Goal: Information Seeking & Learning: Learn about a topic

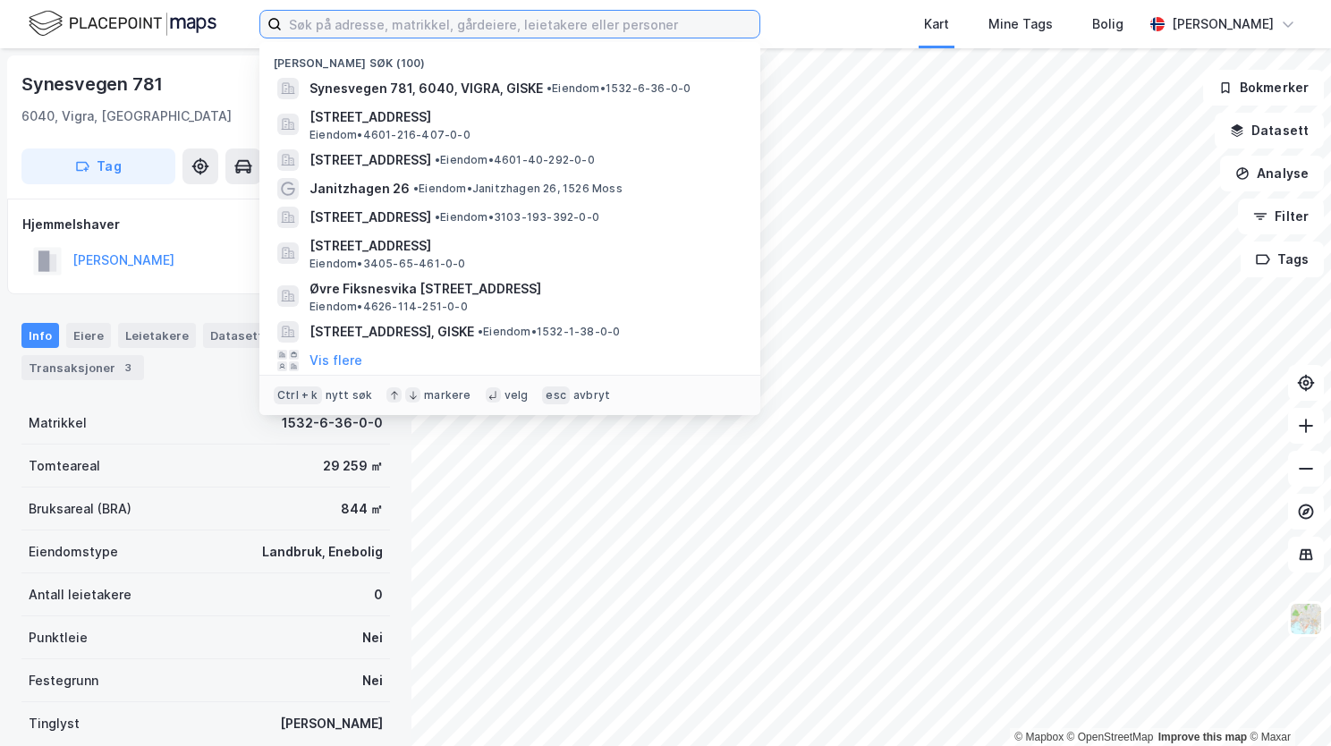
click at [346, 23] on input at bounding box center [521, 24] width 478 height 27
paste input "Heiamark 195, 5394 Kolbeinsvik"
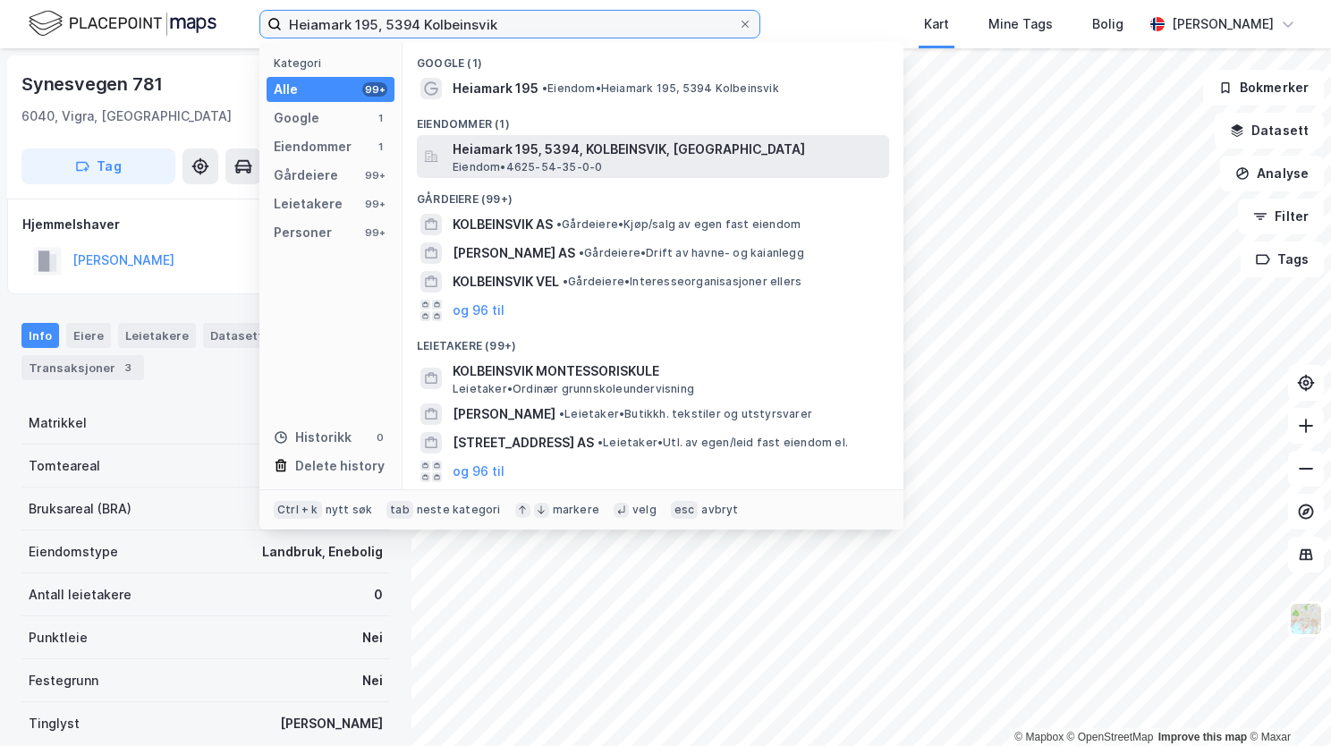
type input "Heiamark 195, 5394 Kolbeinsvik"
click at [487, 153] on span "Heiamark 195, 5394, KOLBEINSVIK, [GEOGRAPHIC_DATA]" at bounding box center [667, 149] width 429 height 21
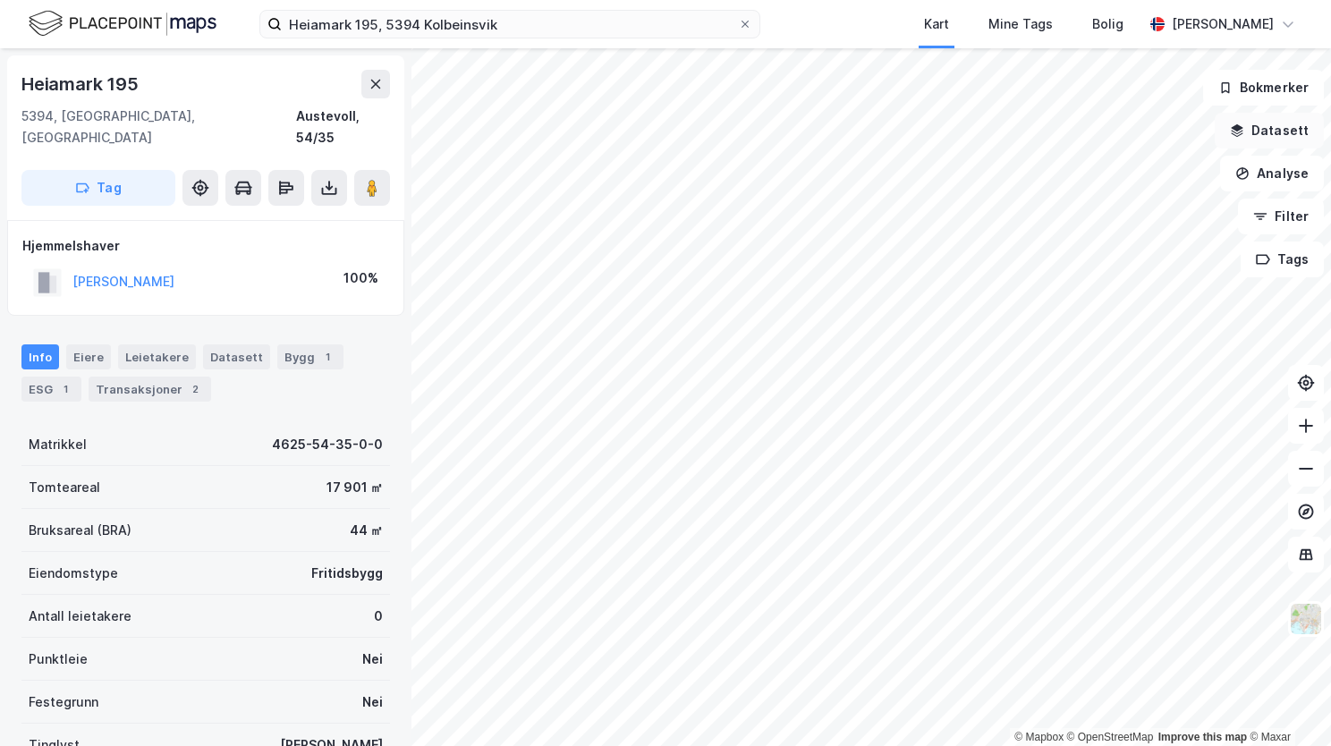
click at [1249, 123] on button "Datasett" at bounding box center [1269, 131] width 109 height 36
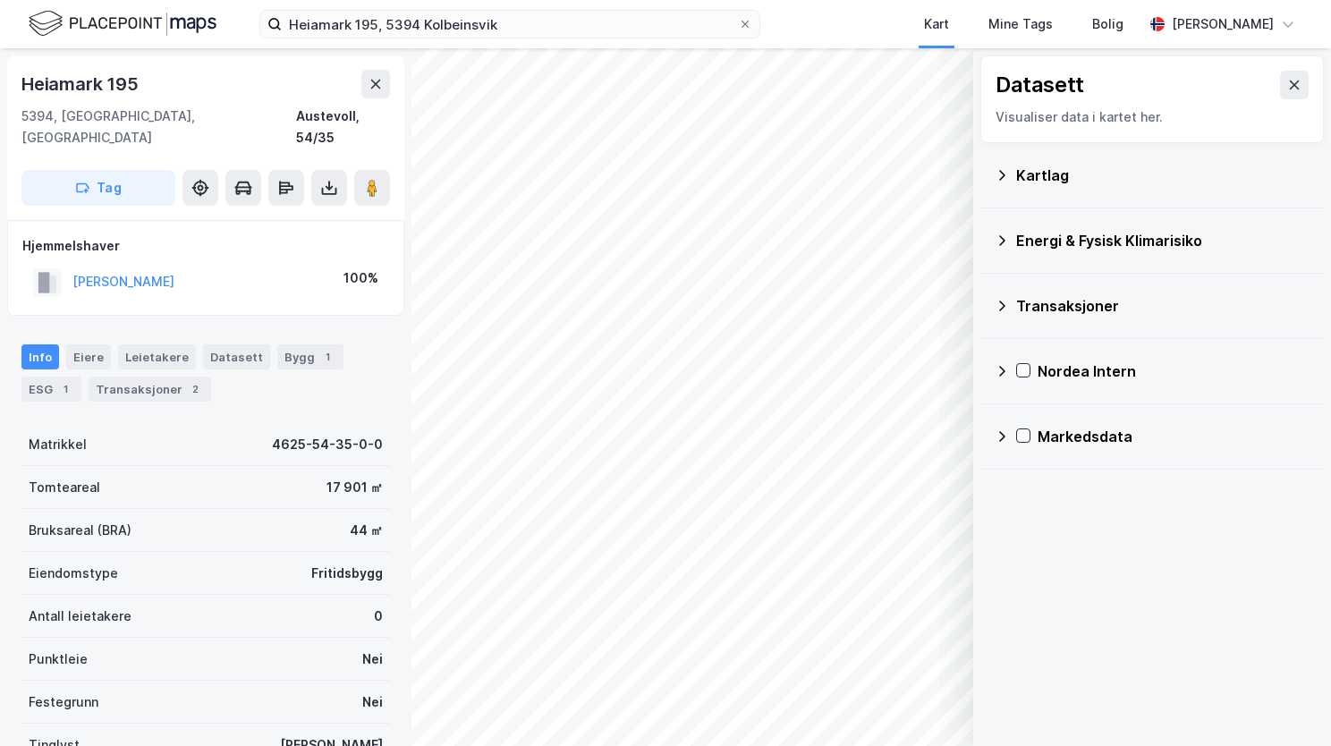
click at [1007, 174] on icon at bounding box center [1002, 175] width 14 height 14
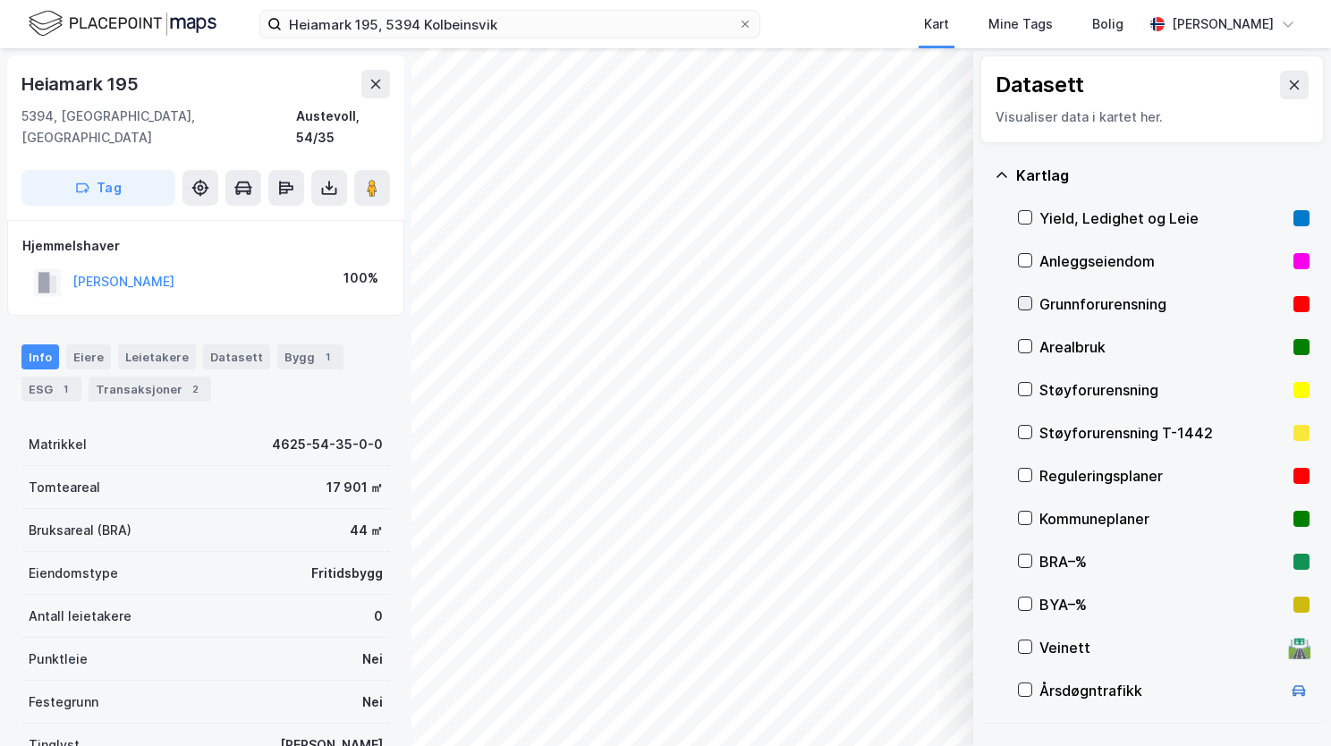
click at [1023, 308] on icon at bounding box center [1025, 303] width 13 height 13
click at [1002, 172] on icon at bounding box center [1002, 174] width 11 height 5
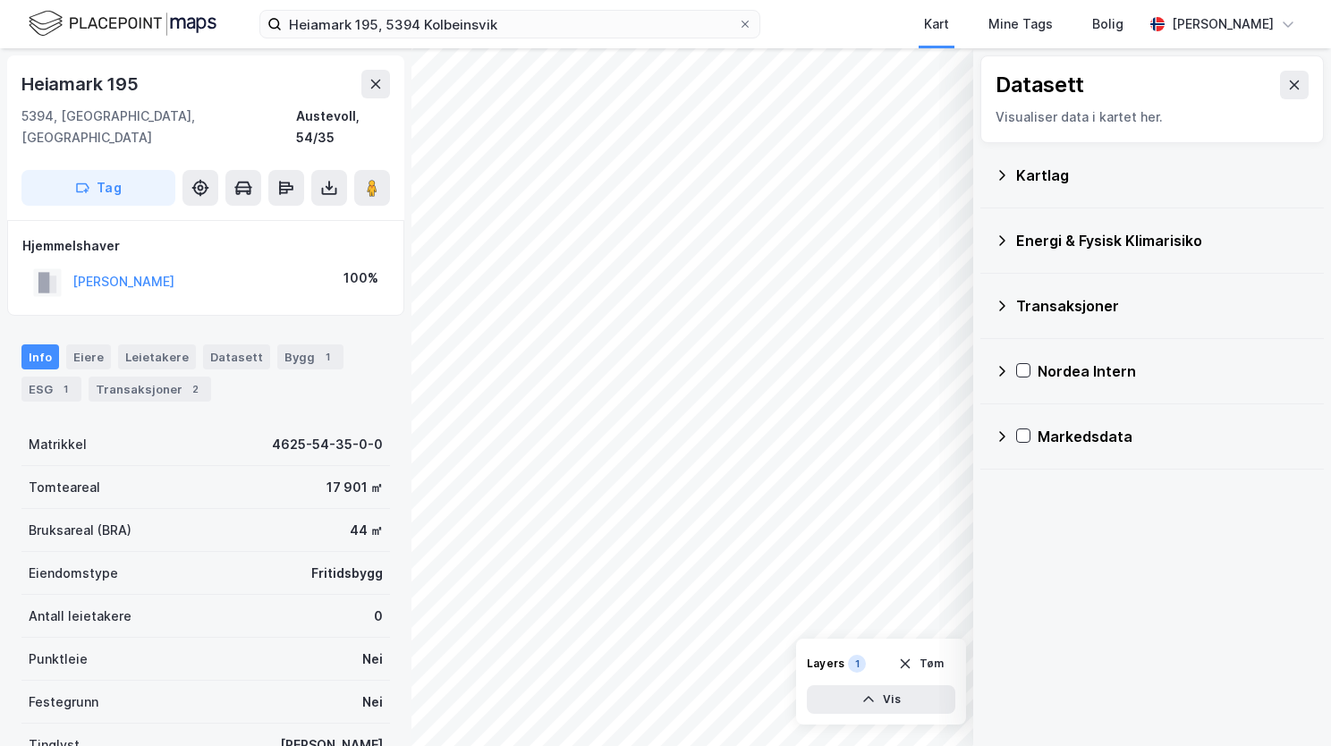
click at [1006, 236] on icon at bounding box center [1002, 240] width 14 height 14
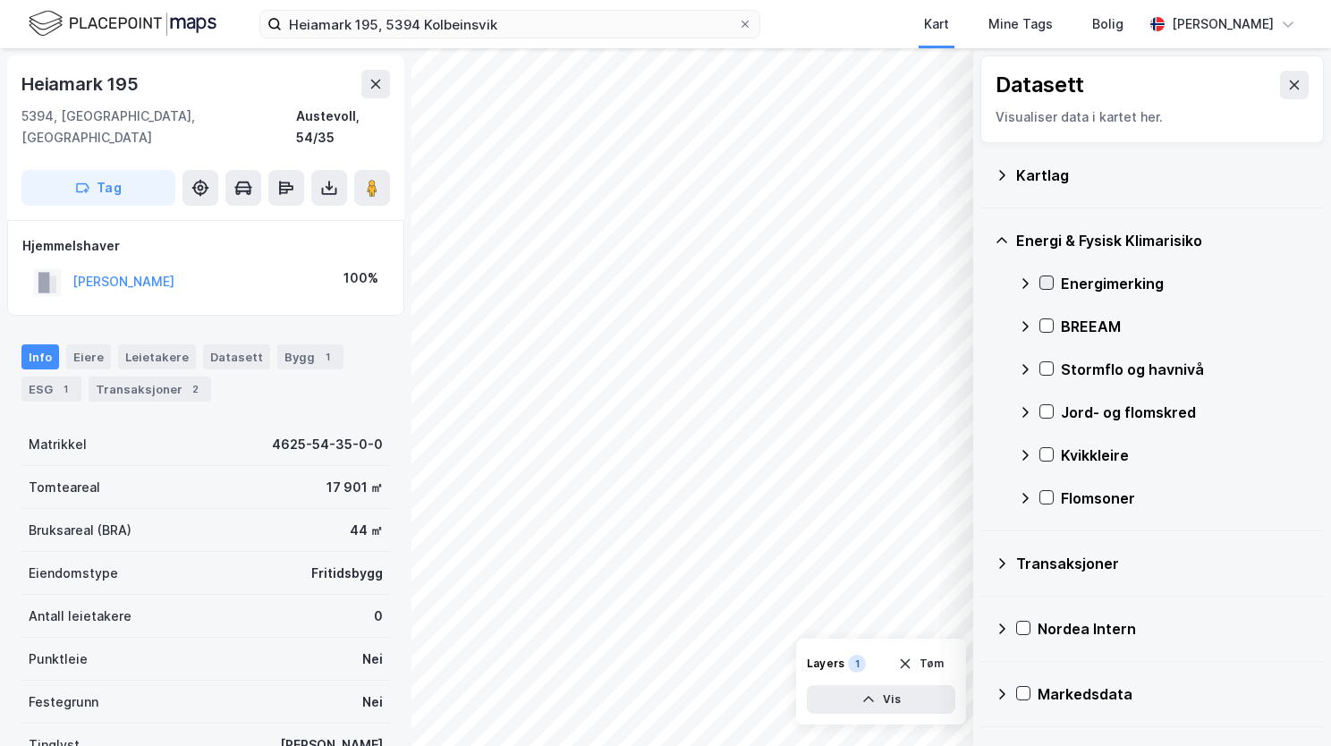
click at [1046, 283] on icon at bounding box center [1046, 282] width 13 height 13
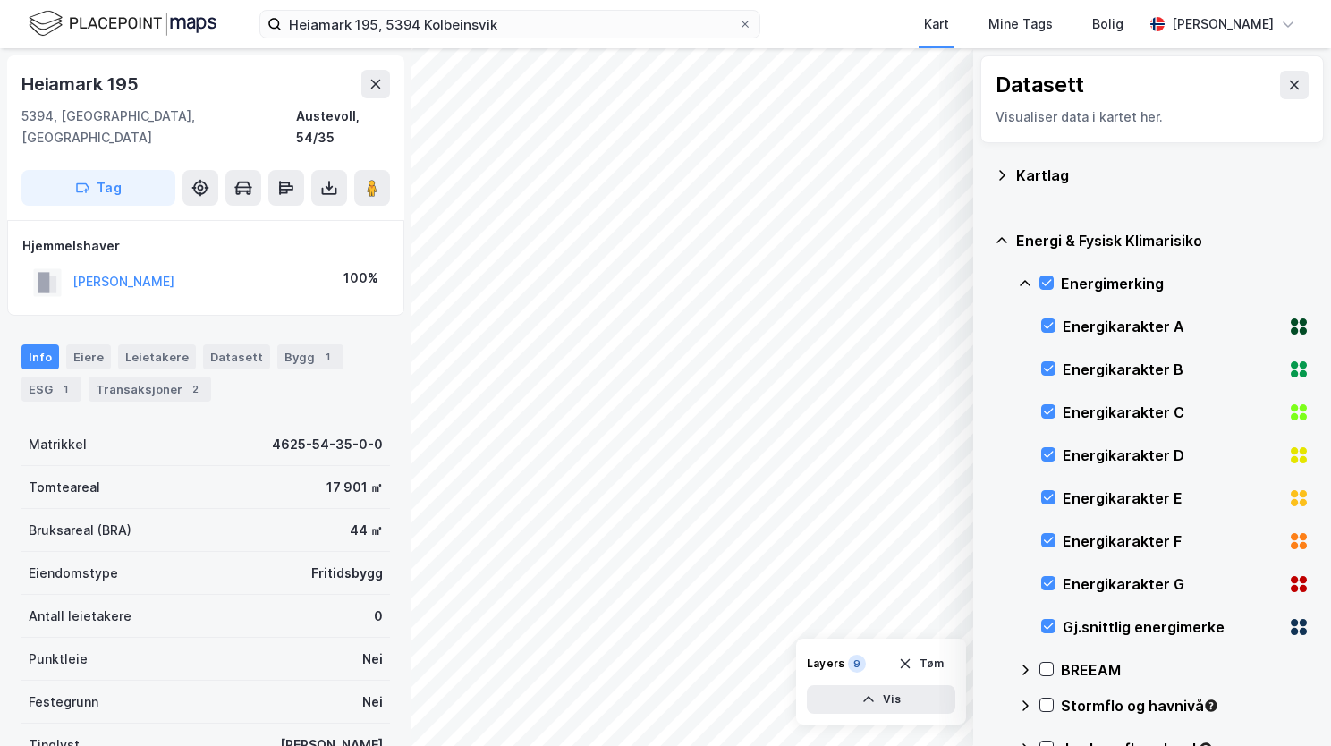
click at [1021, 276] on icon at bounding box center [1025, 283] width 14 height 14
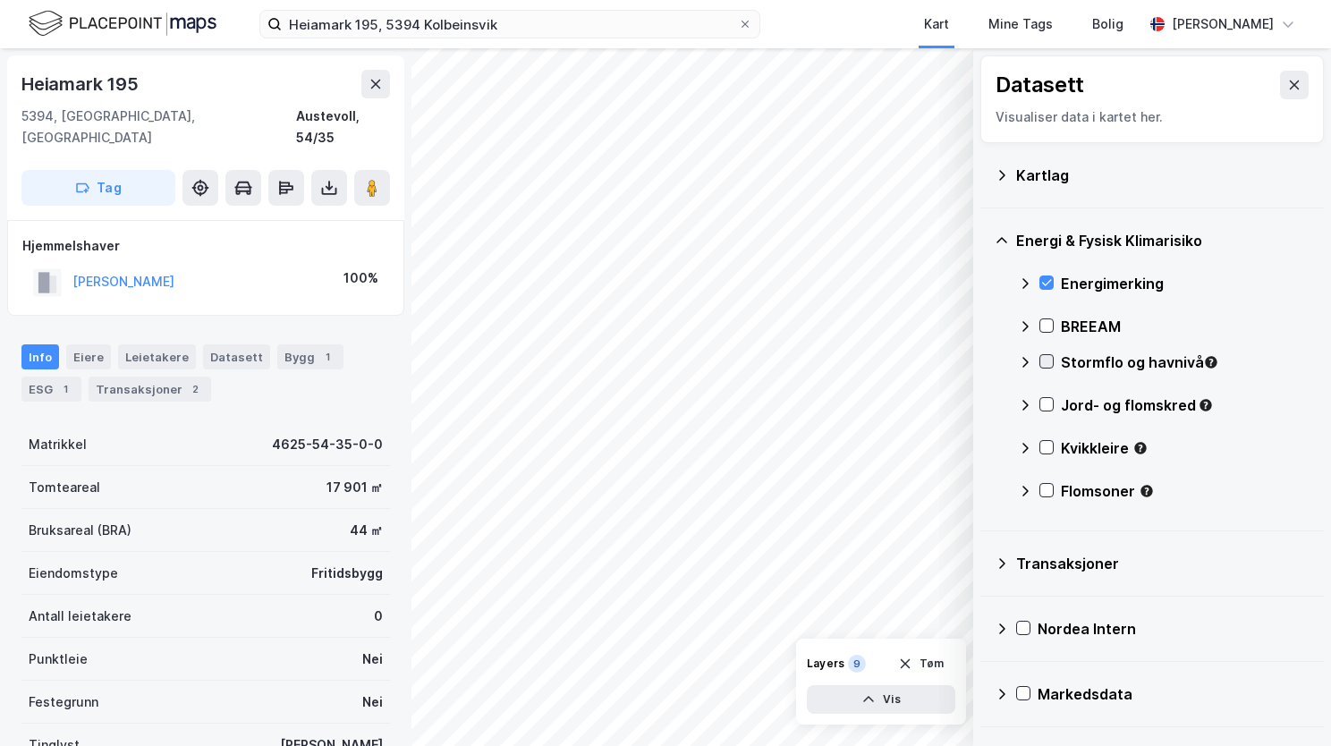
click at [1047, 358] on icon at bounding box center [1046, 361] width 13 height 13
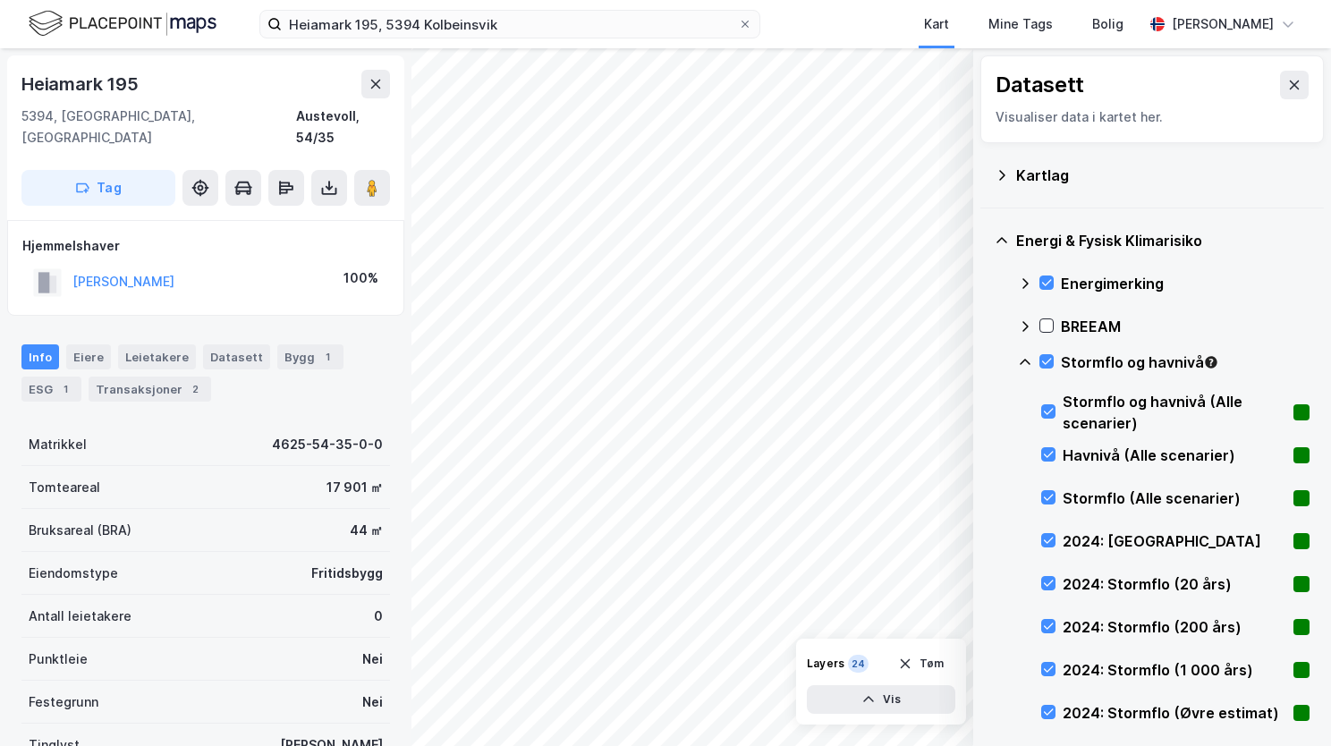
click at [1022, 360] on icon at bounding box center [1025, 362] width 14 height 14
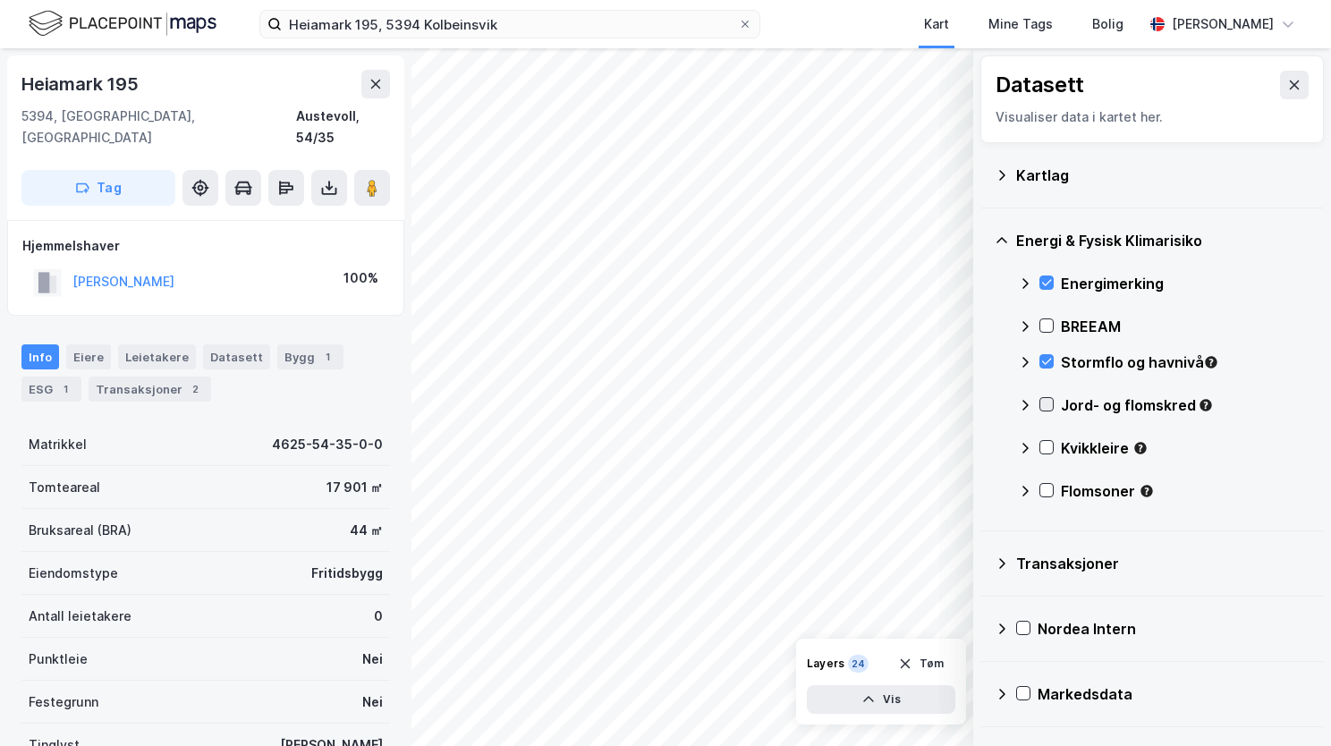
click at [1040, 403] on icon at bounding box center [1046, 404] width 13 height 13
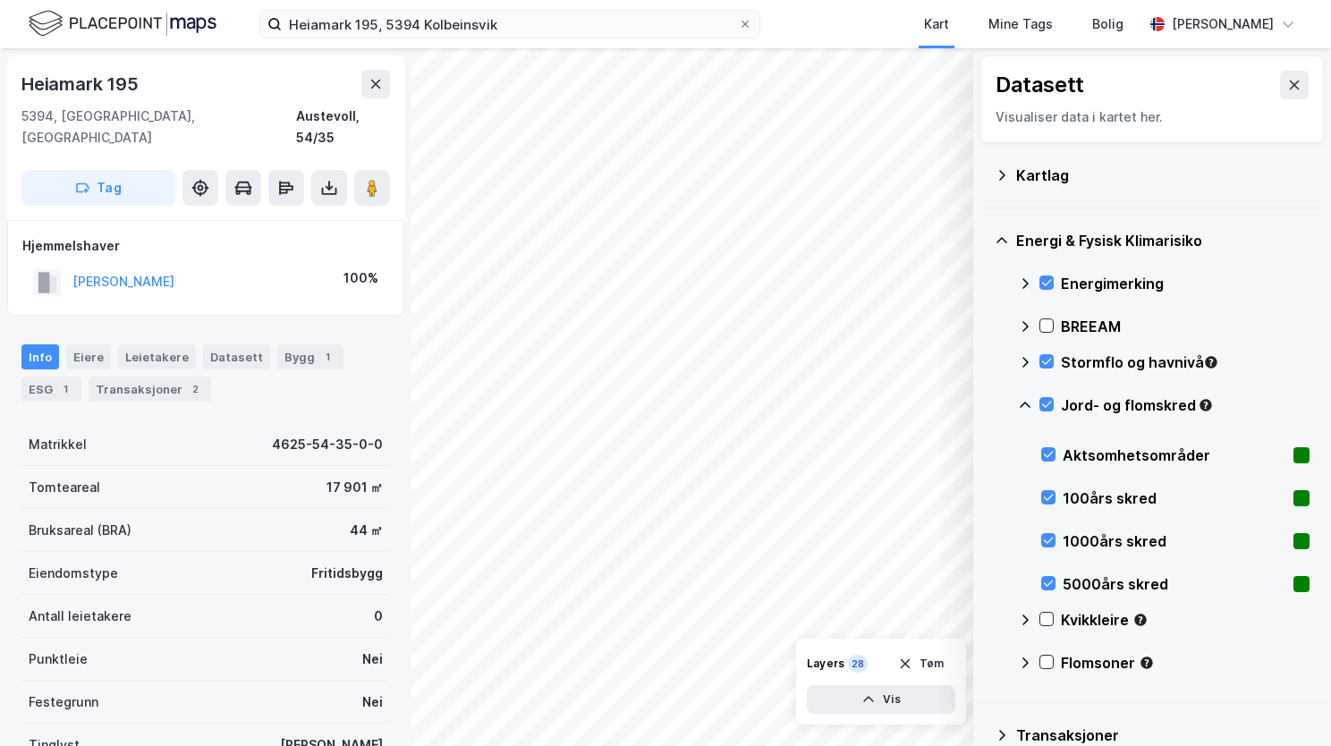
click at [1022, 403] on icon at bounding box center [1025, 405] width 14 height 14
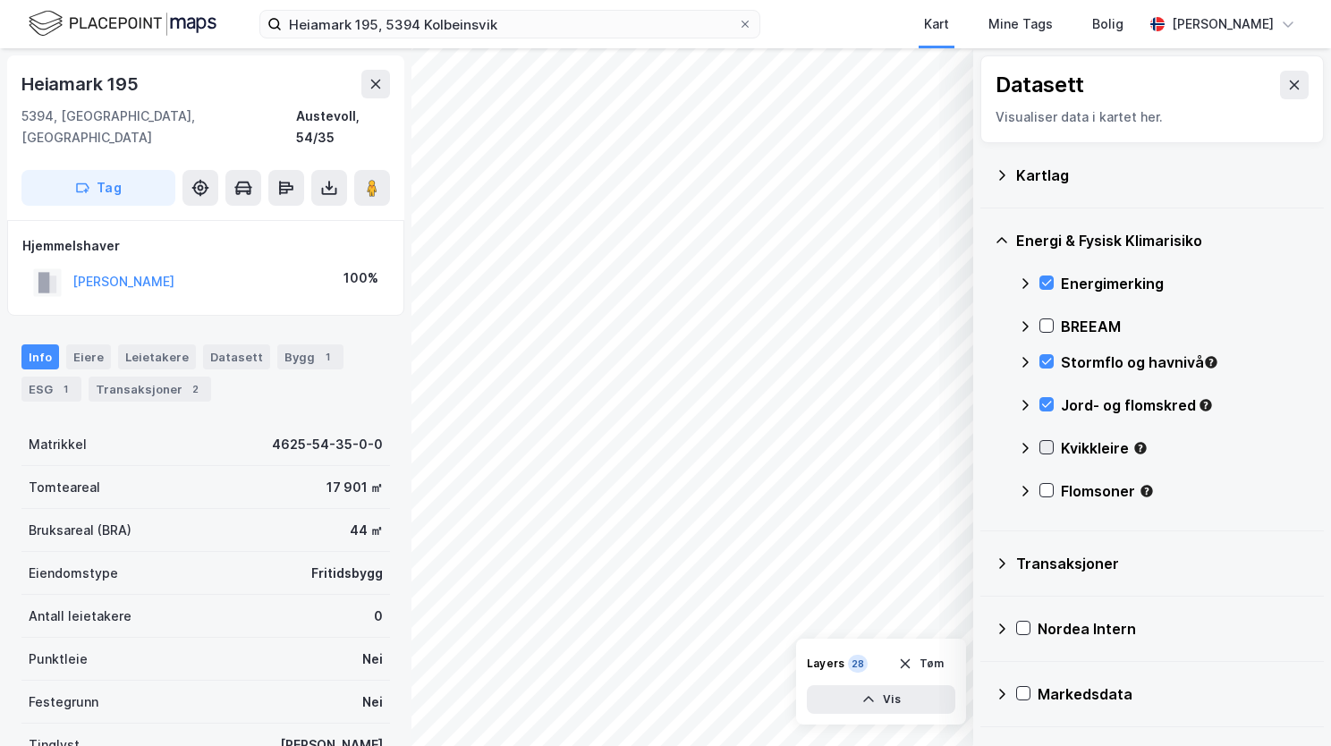
click at [1048, 445] on icon at bounding box center [1046, 447] width 13 height 13
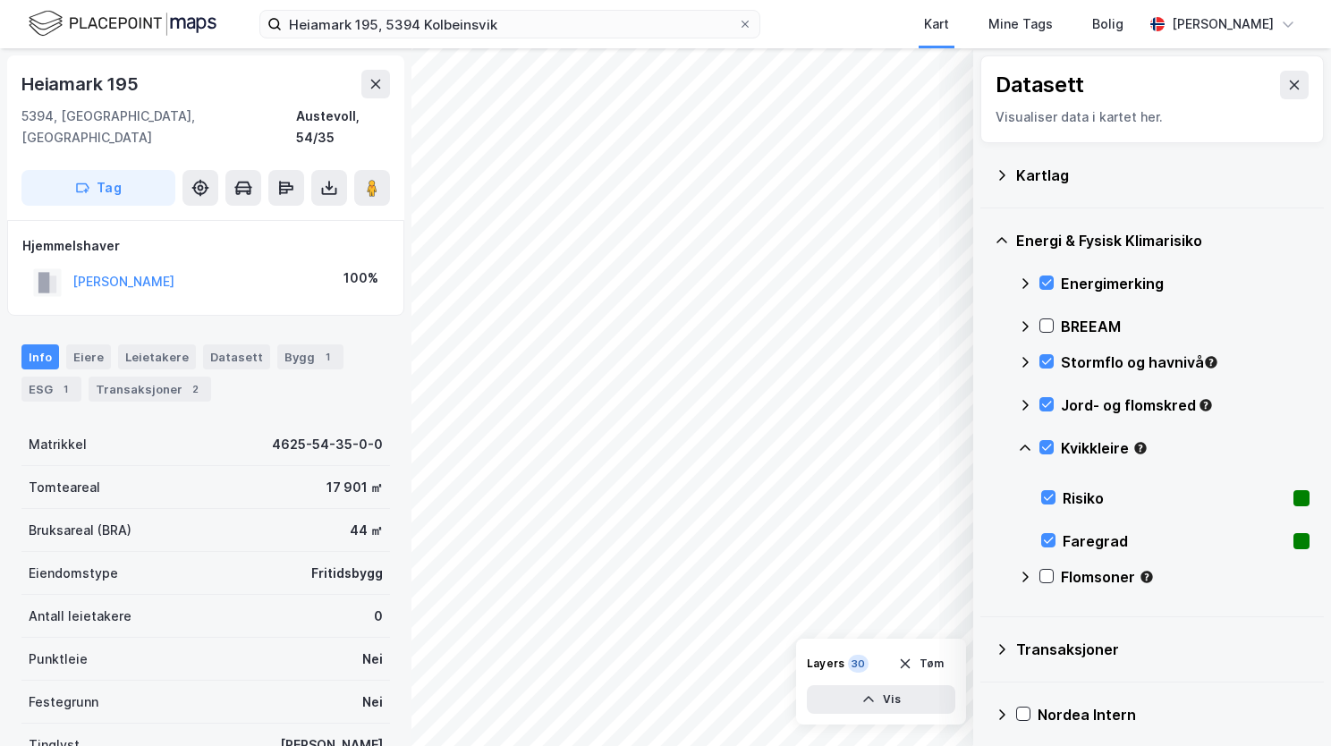
click at [1031, 445] on icon at bounding box center [1025, 448] width 14 height 14
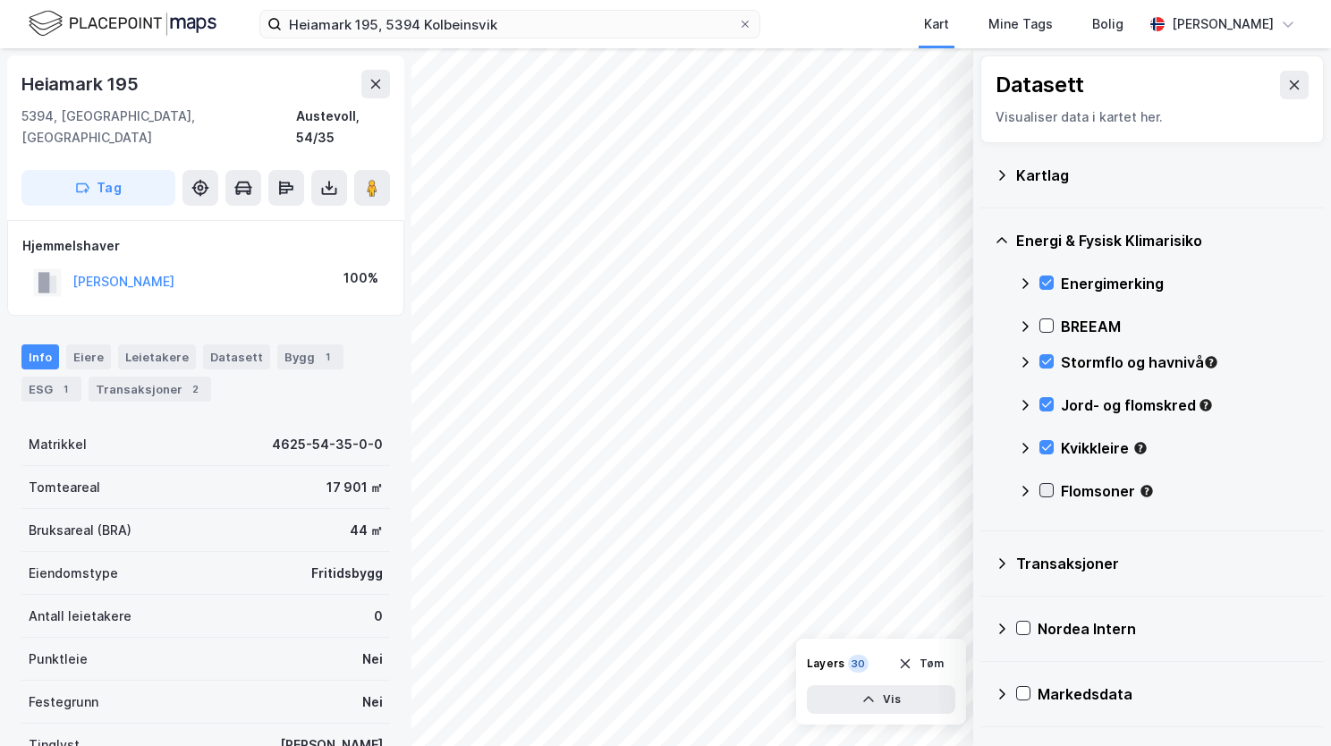
click at [1047, 489] on icon at bounding box center [1046, 490] width 13 height 13
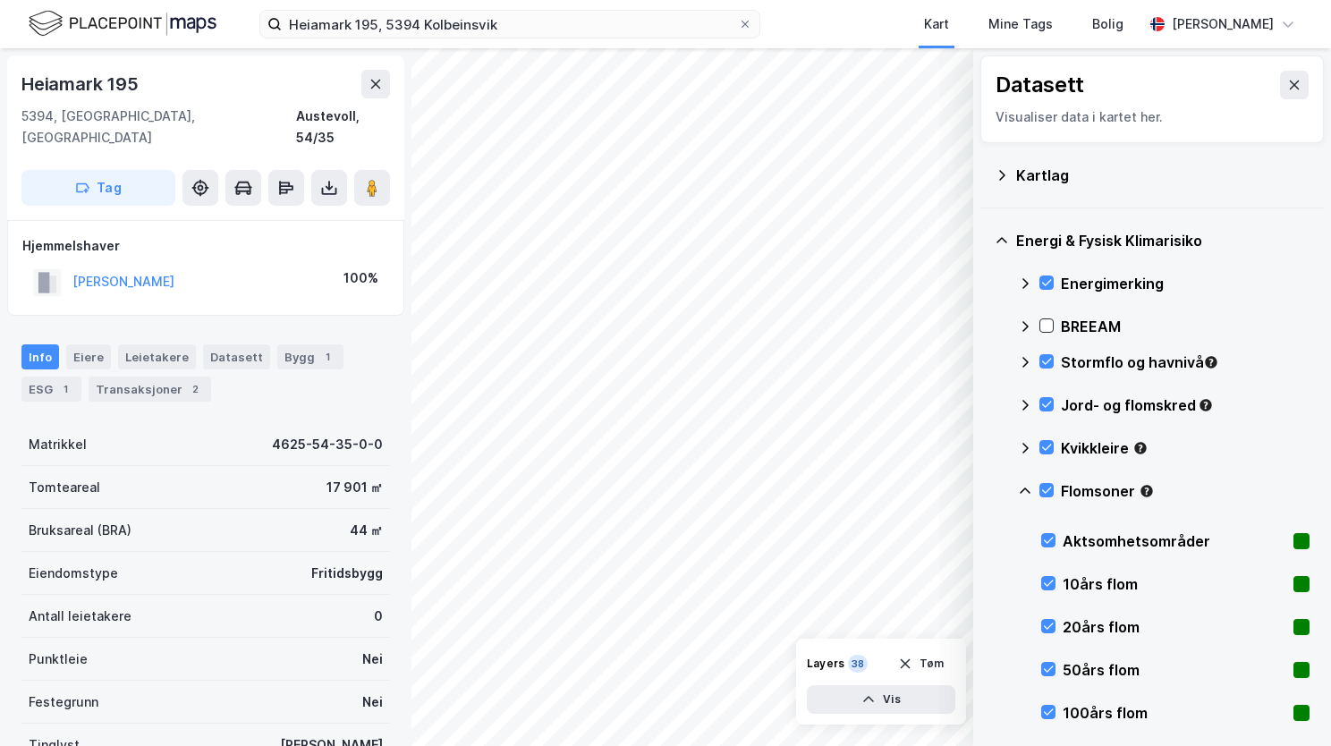
click at [1023, 490] on icon at bounding box center [1025, 491] width 14 height 14
